Goal: Task Accomplishment & Management: Complete application form

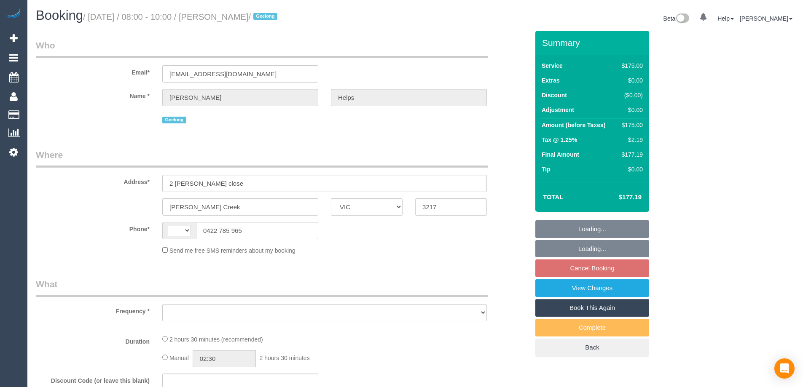
select select "VIC"
select select "string:AU"
select select "object:293"
select select "string:stripe-pm_1RuRpc2GScqysDRVkztFHtLl"
select select "spot1"
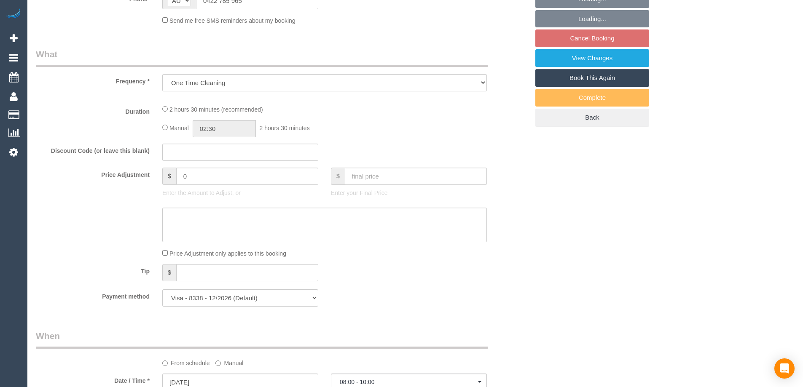
select select "150"
select select "number:28"
select select "number:14"
select select "number:18"
select select "number:24"
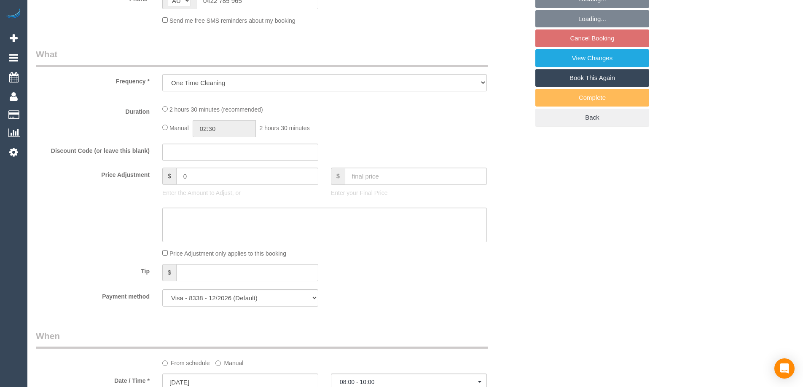
select select "number:26"
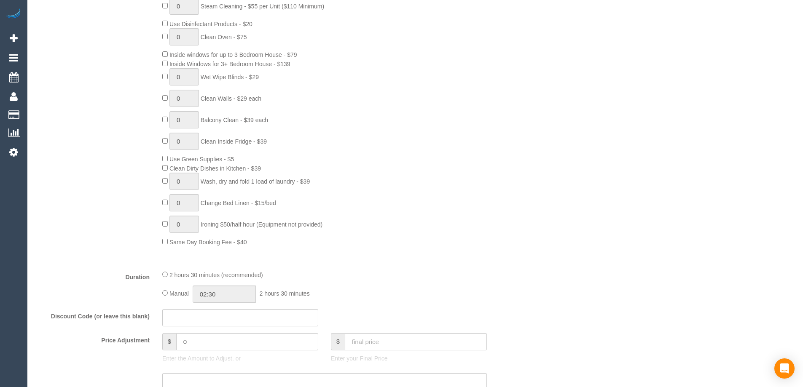
select select "spot14"
select select "object:913"
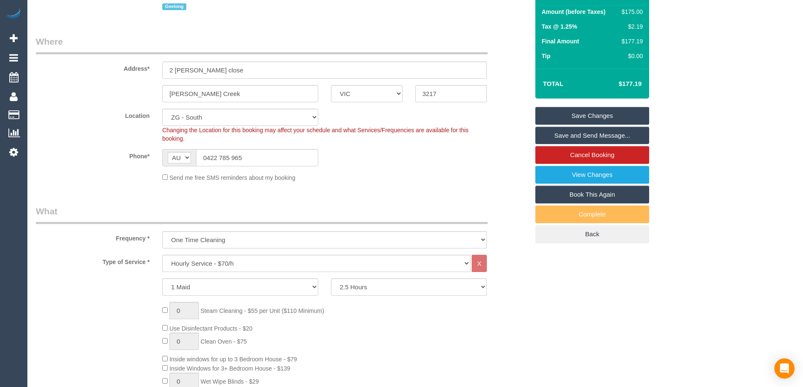
scroll to position [126, 0]
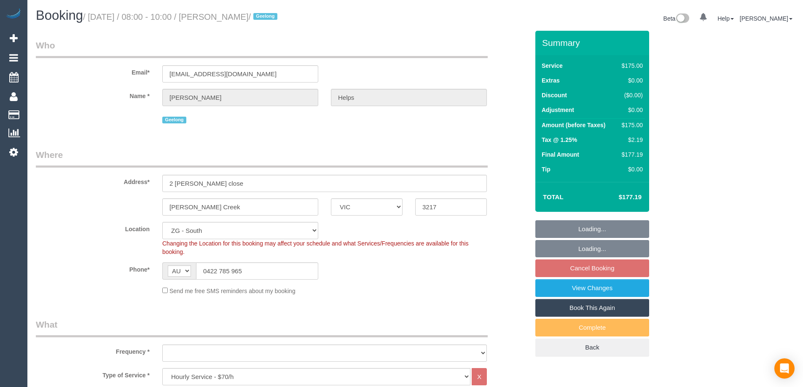
select select "VIC"
select select "150"
select select "string:stripe-pm_1RuRpc2GScqysDRVkztFHtLl"
select select "number:28"
select select "number:14"
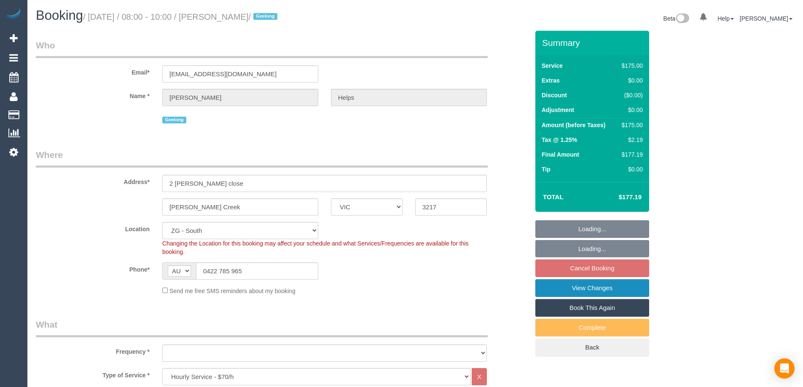
select select "number:18"
select select "number:24"
select select "number:26"
click at [597, 287] on link "View Changes" at bounding box center [592, 288] width 114 height 18
select select "object:852"
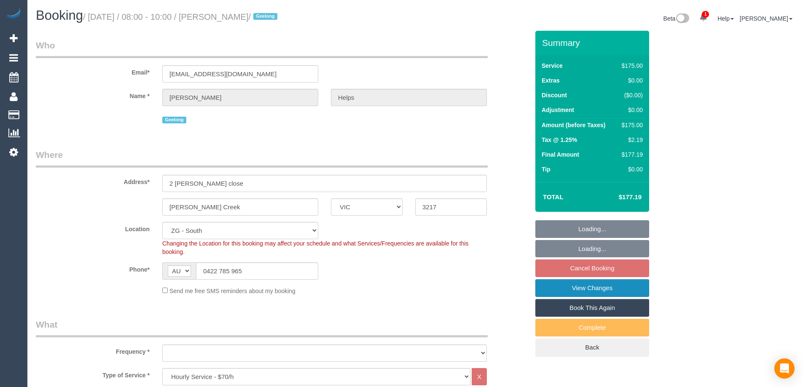
select select "spot1"
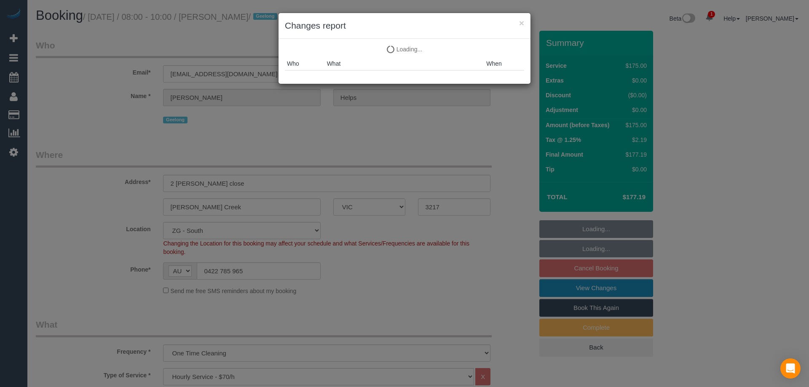
select select "object:930"
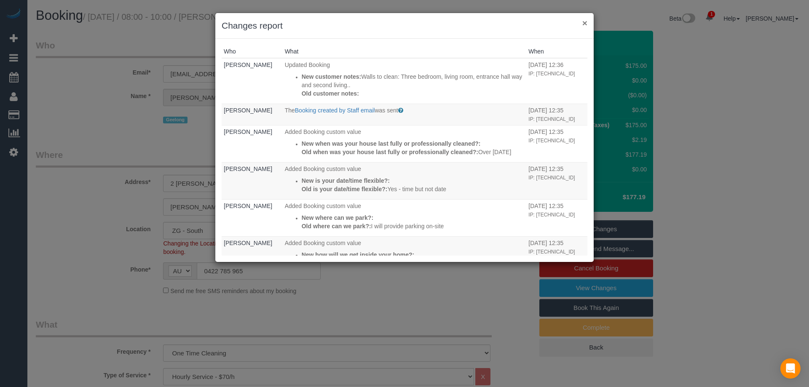
click at [582, 21] on button "×" at bounding box center [584, 23] width 5 height 9
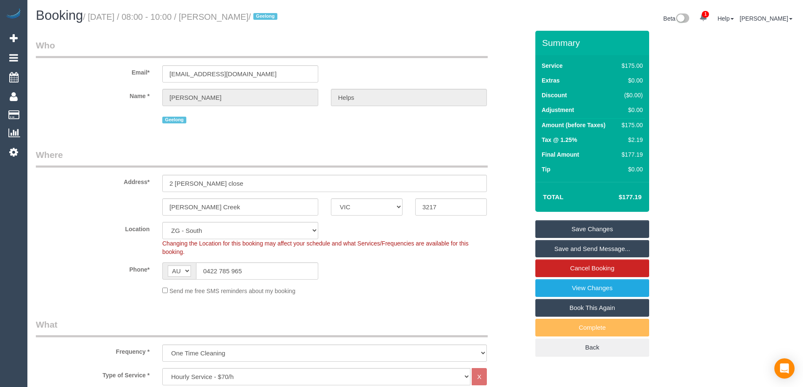
drag, startPoint x: 263, startPoint y: 14, endPoint x: 219, endPoint y: 12, distance: 44.3
click at [219, 12] on h1 "Booking / August 22, 2025 / 08:00 - 10:00 / Laura Helps / Geelong" at bounding box center [222, 15] width 373 height 14
copy small "Laura Helps"
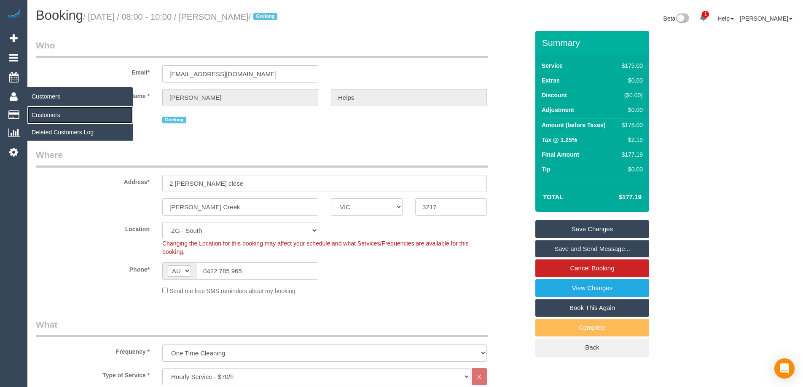
click at [51, 112] on link "Customers" at bounding box center [79, 115] width 105 height 17
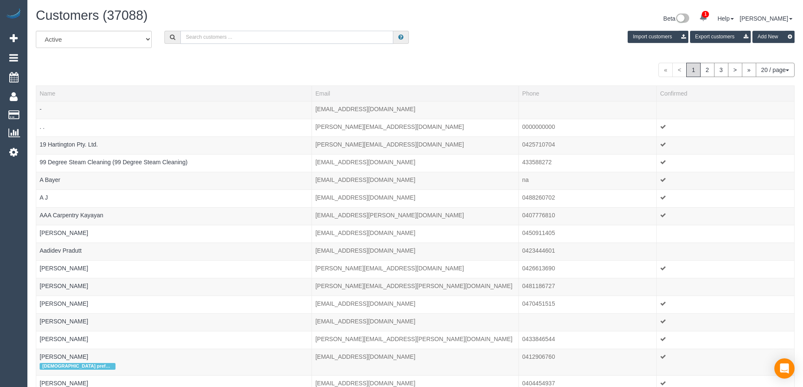
paste input "Laura Helps"
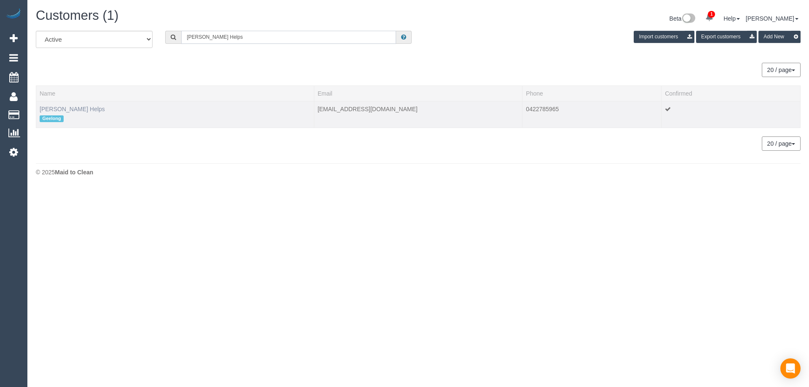
type input "Laura Helps"
click at [59, 110] on link "Laura Helps" at bounding box center [72, 109] width 65 height 7
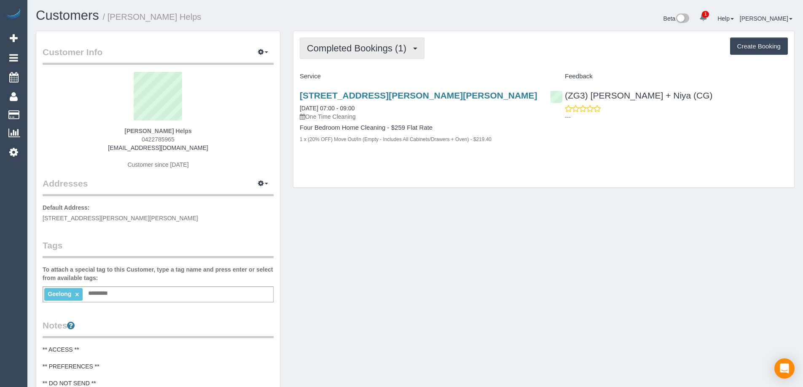
click at [400, 55] on button "Completed Bookings (1)" at bounding box center [362, 48] width 125 height 21
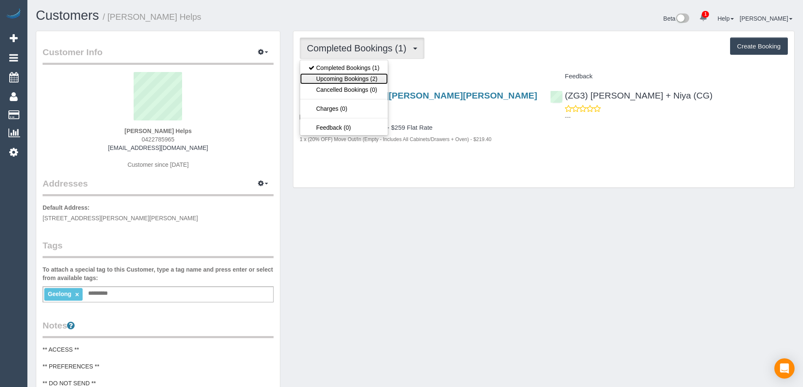
click at [367, 75] on link "Upcoming Bookings (2)" at bounding box center [344, 78] width 88 height 11
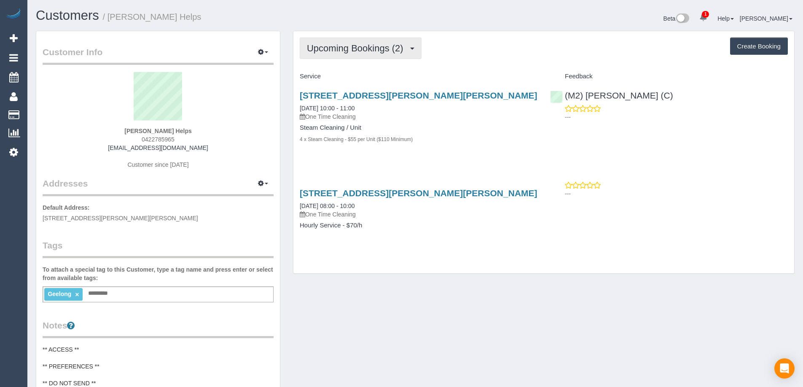
click at [391, 44] on span "Upcoming Bookings (2)" at bounding box center [357, 48] width 101 height 11
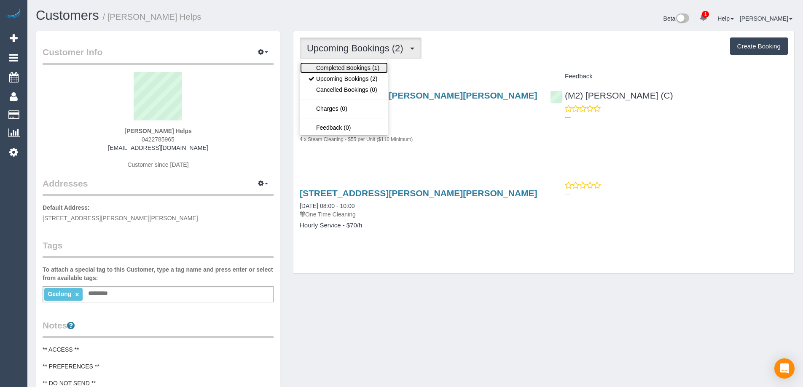
click at [374, 66] on link "Completed Bookings (1)" at bounding box center [344, 67] width 88 height 11
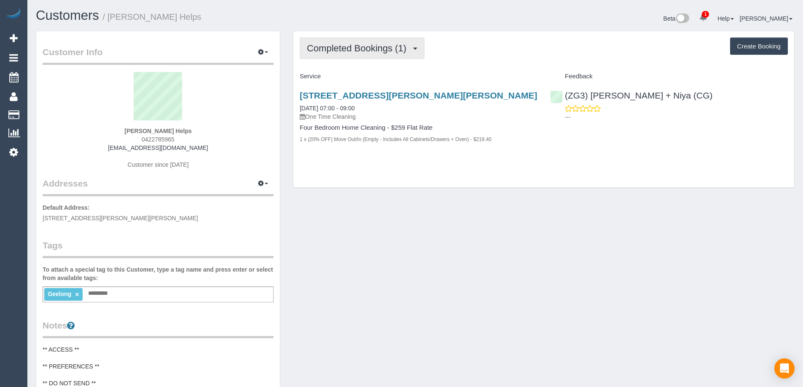
click at [396, 53] on span "Completed Bookings (1)" at bounding box center [359, 48] width 104 height 11
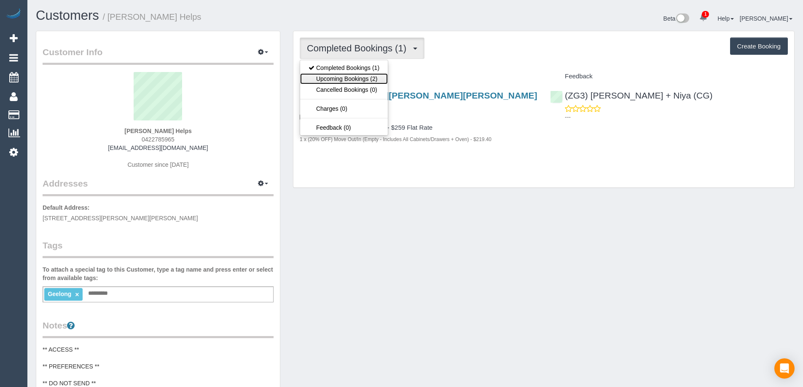
click at [366, 83] on link "Upcoming Bookings (2)" at bounding box center [344, 78] width 88 height 11
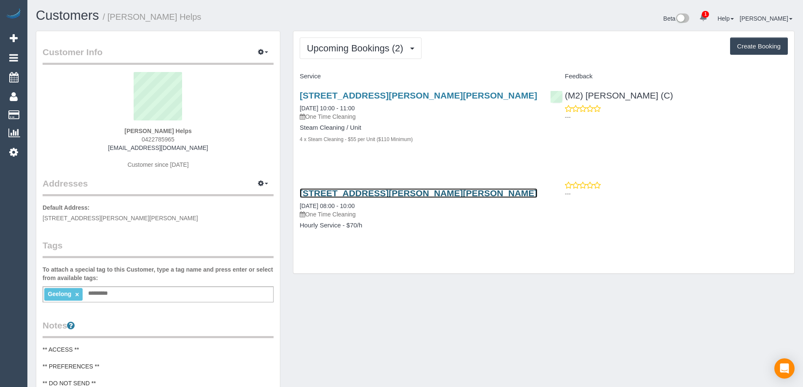
click at [452, 195] on link "2 Hutton Close, Armstrong Creek, VIC 3217" at bounding box center [419, 193] width 238 height 10
drag, startPoint x: 179, startPoint y: 141, endPoint x: 146, endPoint y: 137, distance: 33.1
click at [146, 137] on div "Laura Helps 0422785965 laurarose3189@gmail.com Customer since 2025" at bounding box center [158, 124] width 231 height 105
copy span "422785965"
click at [205, 147] on div "Laura Helps 0422785965 laurarose3189@gmail.com Customer since 2025" at bounding box center [158, 124] width 231 height 105
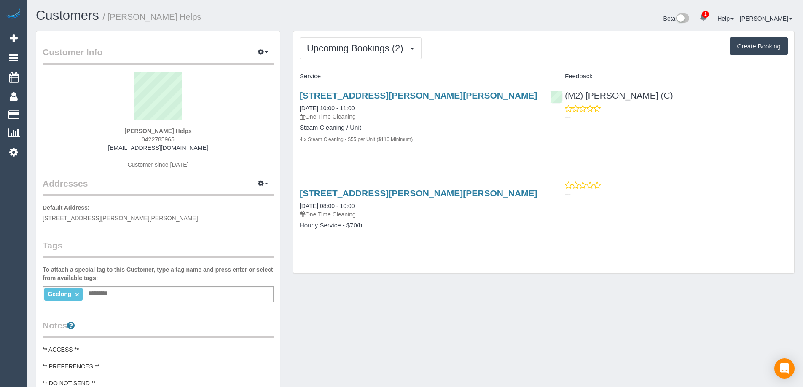
drag, startPoint x: 204, startPoint y: 152, endPoint x: 119, endPoint y: 148, distance: 85.2
click at [119, 148] on div "Laura Helps 0422785965 laurarose3189@gmail.com Customer since 2025" at bounding box center [158, 124] width 231 height 105
copy link "laurarose3189@gmail.com"
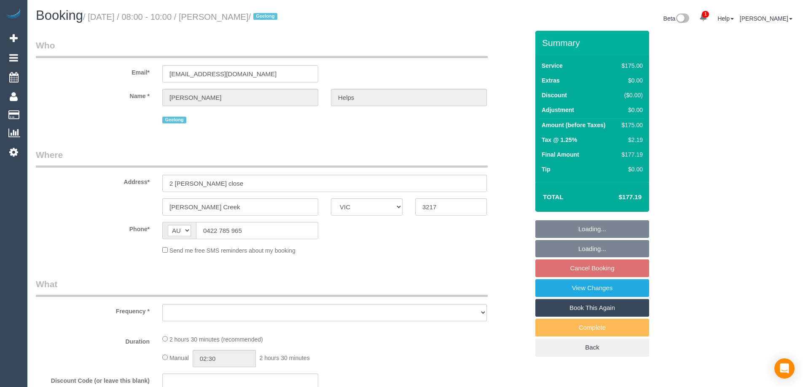
select select "VIC"
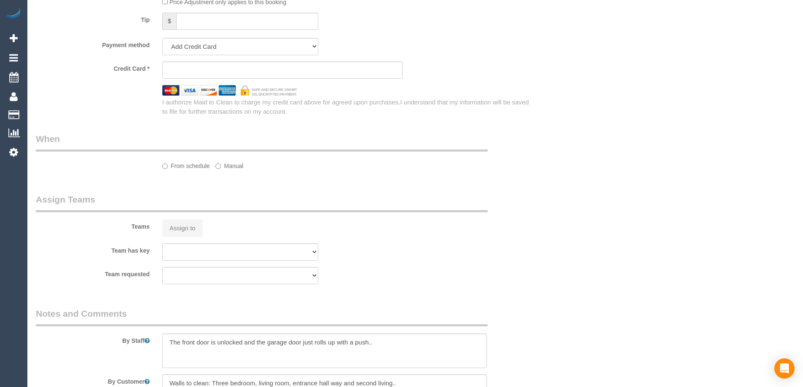
select select "object:540"
select select "150"
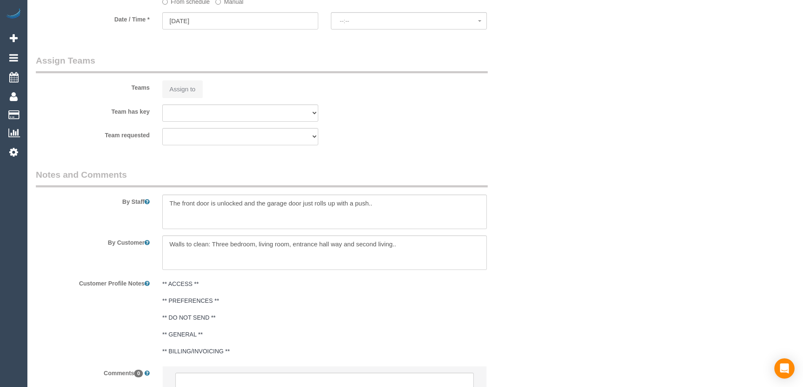
select select "object:767"
select select "string:stripe-pm_1RuRpc2GScqysDRVkztFHtLl"
select select "spot1"
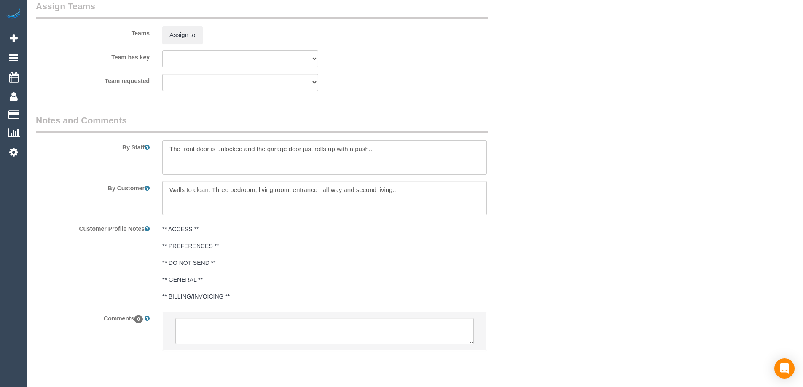
scroll to position [1291, 0]
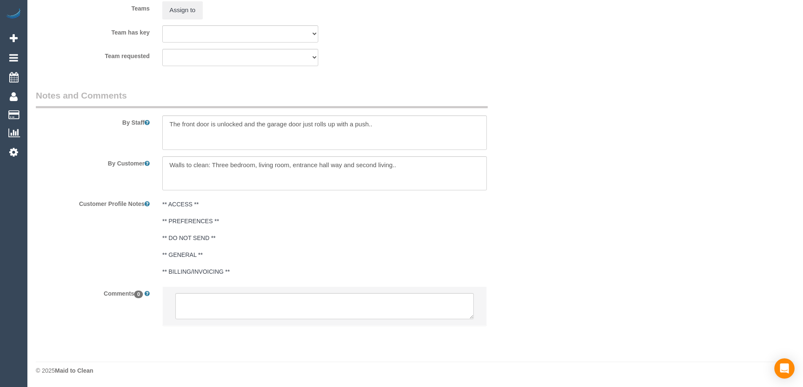
select select "number:28"
select select "number:14"
select select "number:18"
select select "number:24"
select select "number:26"
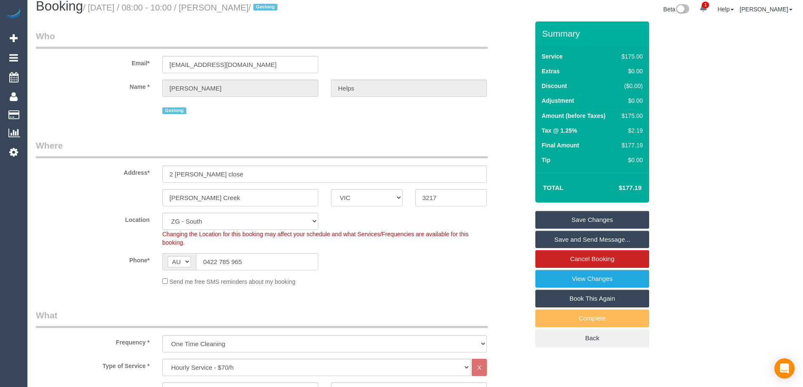
scroll to position [0, 0]
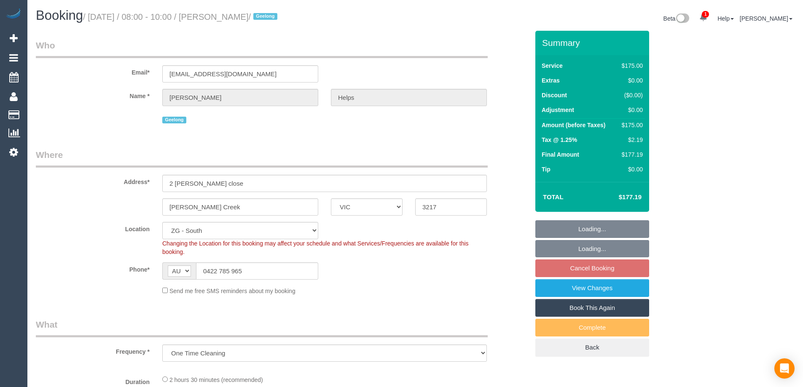
select select "VIC"
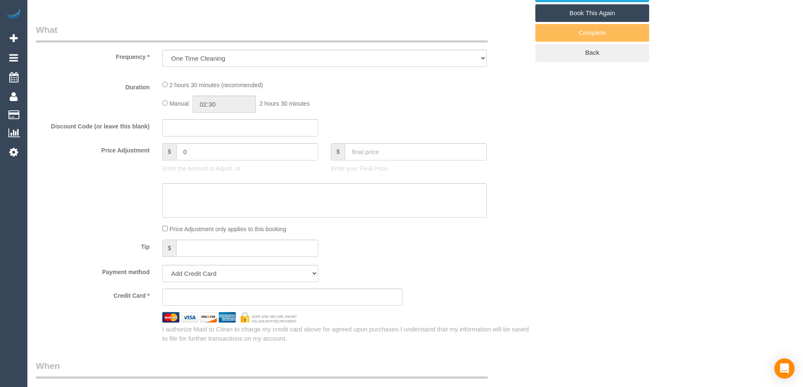
select select "object:693"
select select "string:stripe-pm_1RuRpc2GScqysDRVkztFHtLl"
select select "number:28"
select select "number:14"
select select "number:18"
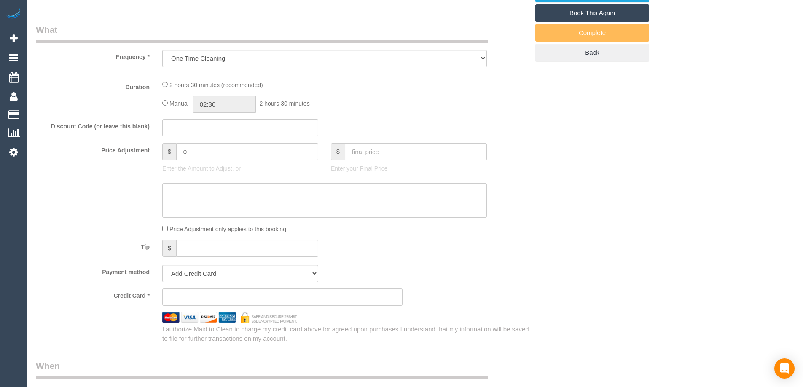
select select "number:24"
select select "number:26"
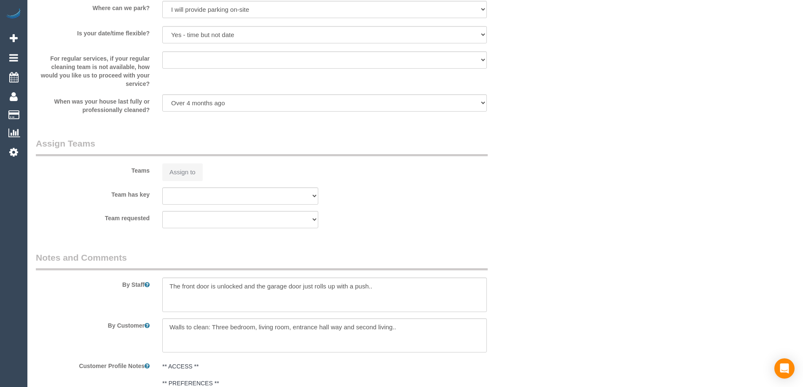
select select "spot1"
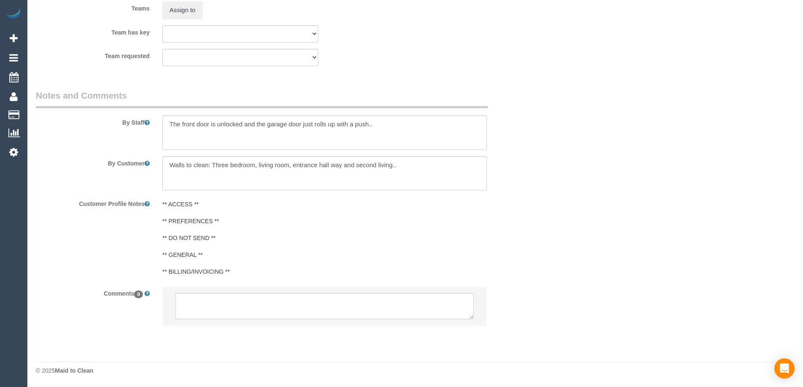
select select "150"
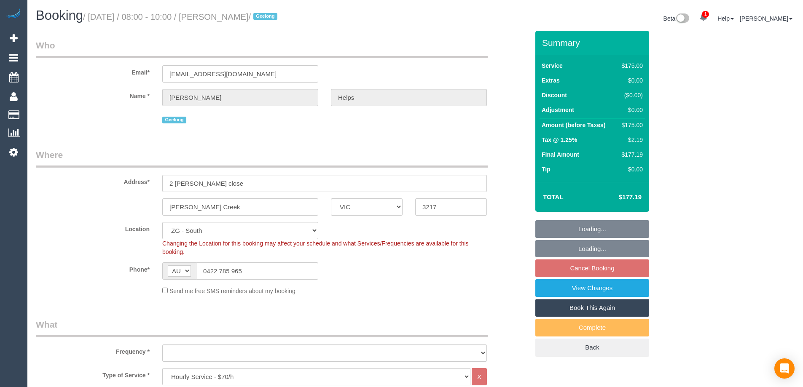
select select "VIC"
select select "150"
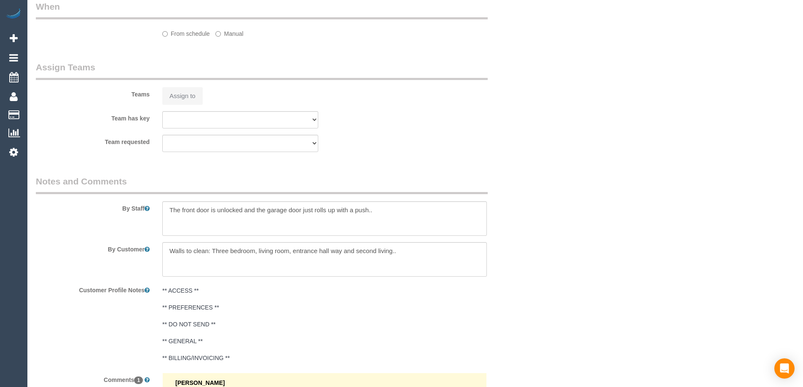
select select "object:727"
select select "string:stripe-pm_1RuRpc2GScqysDRVkztFHtLl"
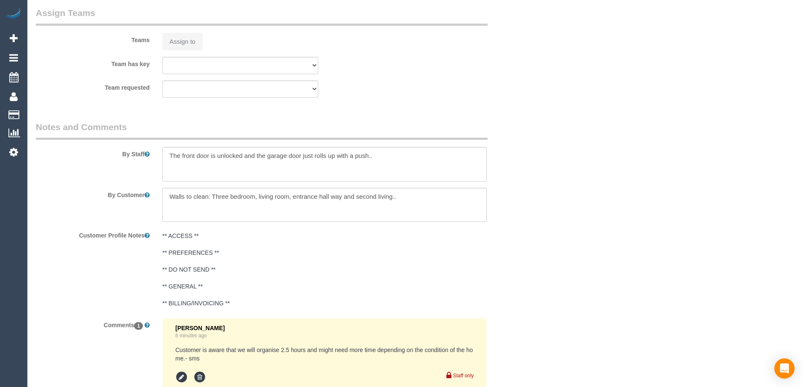
select select "object:788"
select select "spot1"
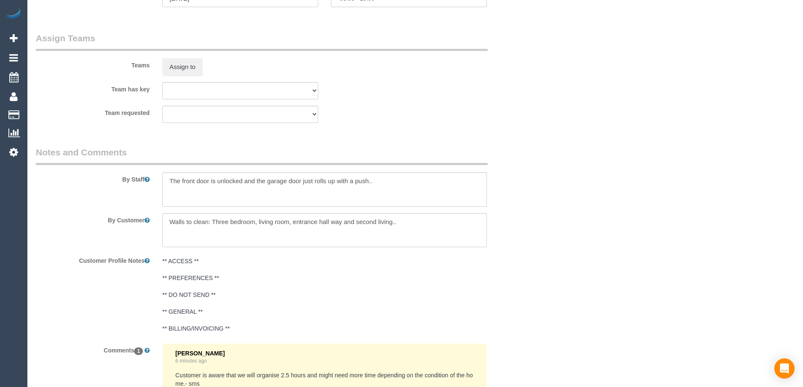
scroll to position [1259, 0]
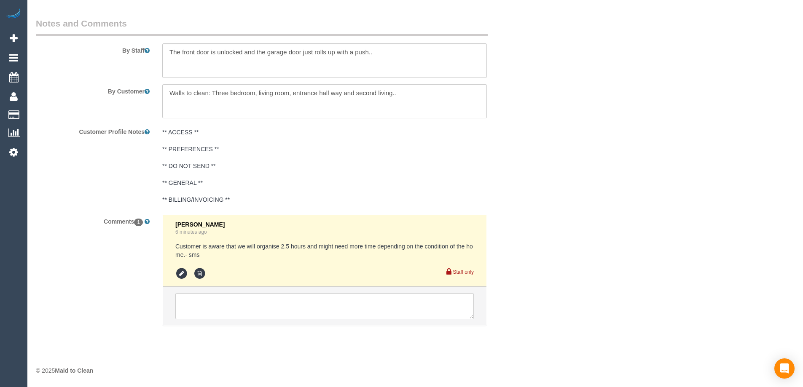
select select "number:28"
select select "number:14"
select select "number:18"
select select "number:24"
select select "number:26"
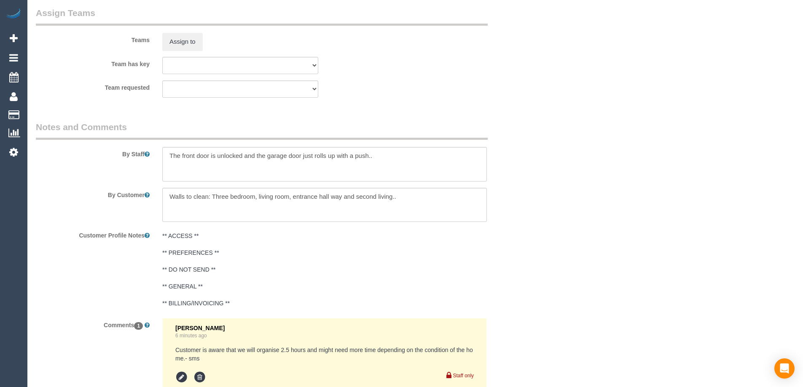
scroll to position [1302, 0]
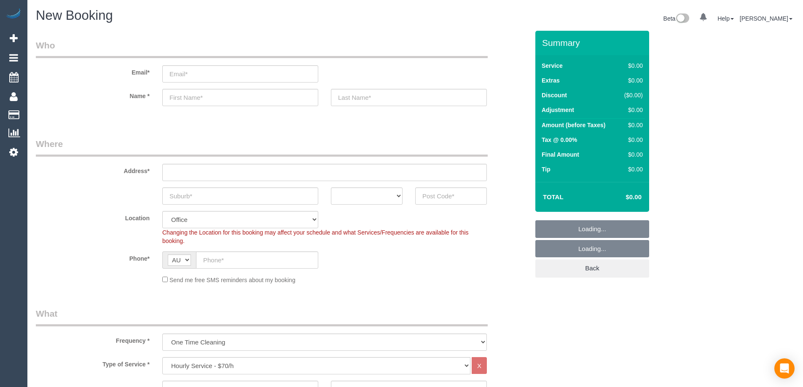
select select "object:819"
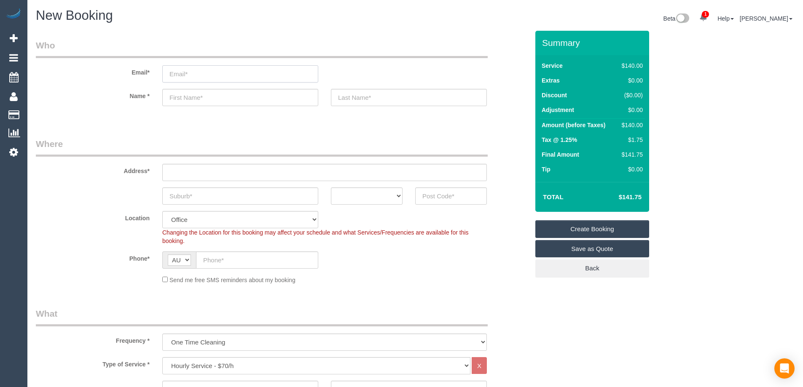
click at [197, 69] on input "email" at bounding box center [240, 73] width 156 height 17
click at [195, 76] on input "[PERSON_NAME][EMAIL_ADDRESS]" at bounding box center [240, 73] width 156 height 17
drag, startPoint x: 240, startPoint y: 74, endPoint x: 231, endPoint y: 73, distance: 8.9
click at [238, 74] on input "[PERSON_NAME][EMAIL_ADDRESS]" at bounding box center [240, 73] width 156 height 17
click at [227, 72] on input "[PERSON_NAME][EMAIL_ADDRESS]" at bounding box center [240, 73] width 156 height 17
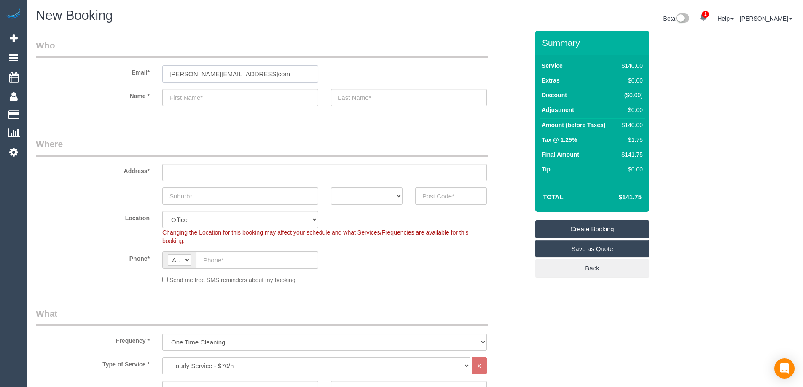
click at [249, 66] on input "[PERSON_NAME][EMAIL_ADDRESS]com" at bounding box center [240, 73] width 156 height 17
click at [230, 70] on input "[PERSON_NAME][EMAIL_ADDRESS]com" at bounding box center [240, 73] width 156 height 17
click at [228, 72] on input "[PERSON_NAME][EMAIL_ADDRESS]com" at bounding box center [240, 73] width 156 height 17
drag, startPoint x: 262, startPoint y: 74, endPoint x: 174, endPoint y: 63, distance: 88.3
click at [174, 63] on div "Email* [PERSON_NAME][EMAIL_ADDRESS][DOMAIN_NAME]" at bounding box center [282, 60] width 506 height 43
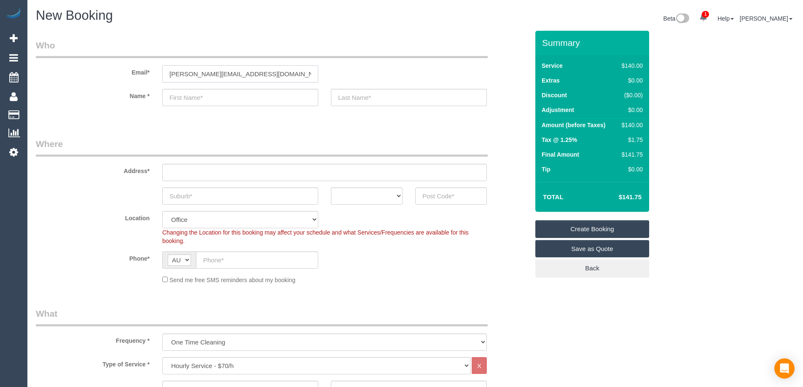
click at [191, 76] on input "[PERSON_NAME][EMAIL_ADDRESS][DOMAIN_NAME]" at bounding box center [240, 73] width 156 height 17
drag, startPoint x: 170, startPoint y: 75, endPoint x: 222, endPoint y: 75, distance: 52.2
click at [222, 75] on input "[PERSON_NAME][EMAIL_ADDRESS][DOMAIN_NAME]" at bounding box center [240, 73] width 156 height 17
type input "[PERSON_NAME][EMAIL_ADDRESS][DOMAIN_NAME]"
drag, startPoint x: 241, startPoint y: 259, endPoint x: 246, endPoint y: 261, distance: 5.5
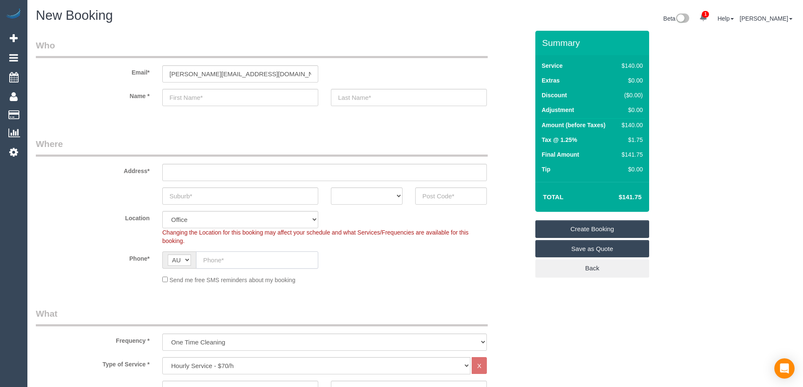
click at [241, 259] on input "text" at bounding box center [257, 260] width 122 height 17
paste input "61 404 370 940"
drag, startPoint x: 211, startPoint y: 258, endPoint x: 224, endPoint y: 258, distance: 13.1
click at [186, 257] on div "AF AL DZ AD AO AI AQ AG AR AM AW AU AT AZ BS BH BD BB BY BE BZ BJ BM BT BO BA B…" at bounding box center [240, 260] width 156 height 17
type input "0404 370 940"
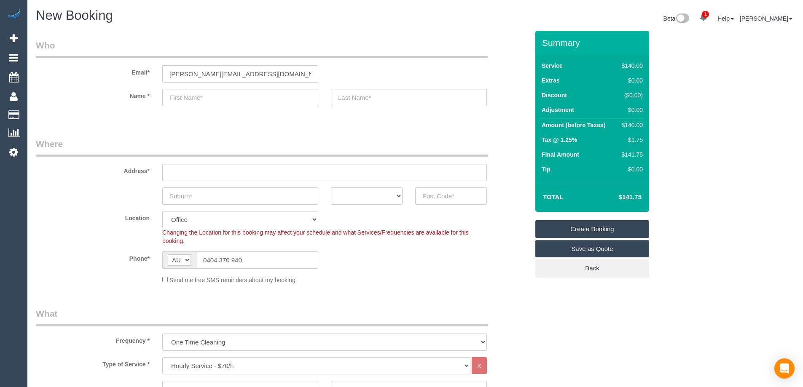
click at [348, 264] on div "Phone* AF AL DZ AD AO AI AQ AG AR AM AW AU AT AZ BS BH BD BB BY BE BZ BJ BM BT …" at bounding box center [282, 260] width 506 height 17
drag, startPoint x: 268, startPoint y: 78, endPoint x: 99, endPoint y: 55, distance: 170.1
click at [99, 55] on fieldset "Who Email* [PERSON_NAME][EMAIL_ADDRESS][DOMAIN_NAME] Name *" at bounding box center [282, 80] width 493 height 82
